Goal: Find specific page/section: Find specific page/section

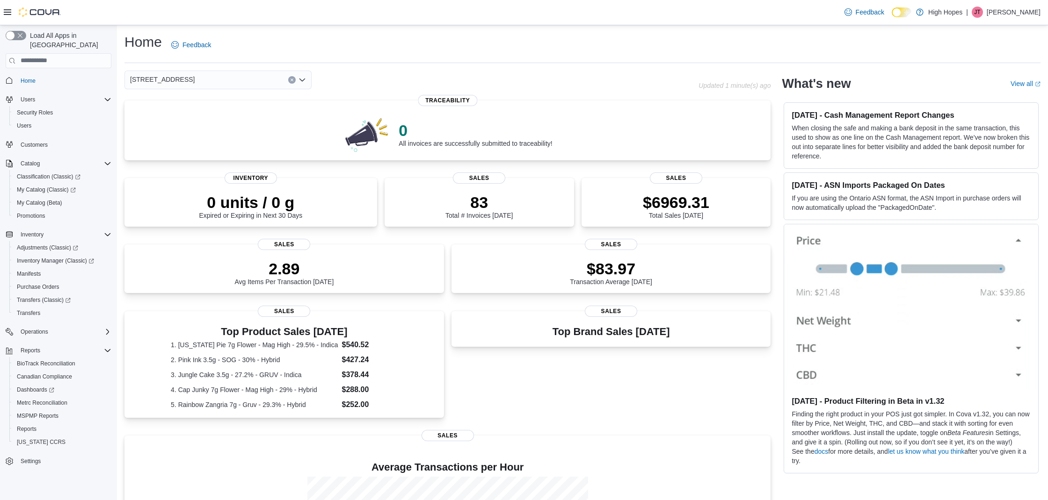
click at [502, 29] on div "Home Feedback 1201 N Gloster St Updated 1 minute(s) ago 0 All invoices are succ…" at bounding box center [582, 332] width 931 height 614
click at [444, 55] on div "Home Feedback" at bounding box center [582, 45] width 916 height 24
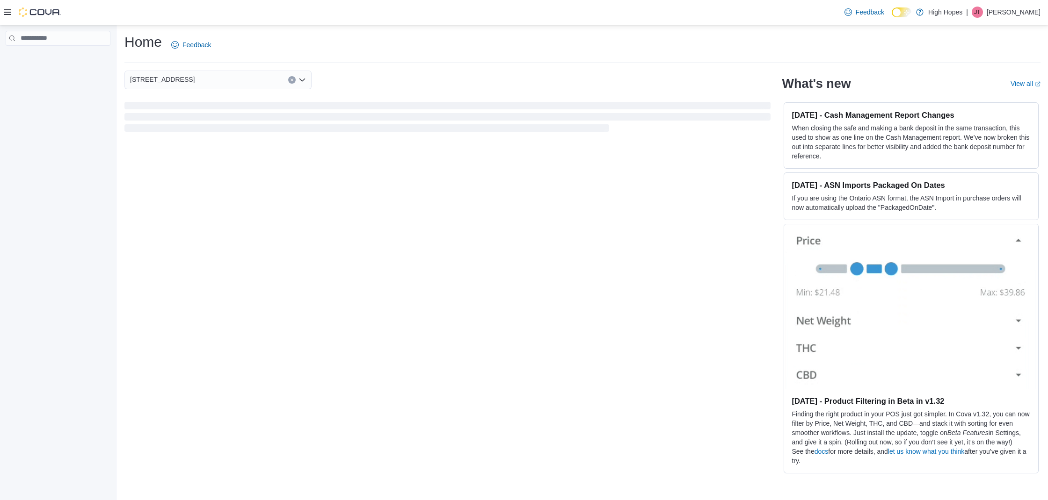
click at [457, 35] on div "Home Feedback" at bounding box center [582, 45] width 916 height 24
